Goal: Task Accomplishment & Management: Use online tool/utility

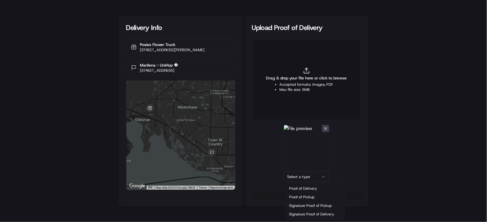
click at [317, 174] on html "Delivery Info Posies Flower Truck [STREET_ADDRESS][PERSON_NAME] Marilena - UniH…" at bounding box center [243, 111] width 487 height 222
click at [316, 196] on button "Upload 1 file" at bounding box center [306, 195] width 109 height 8
